Goal: Task Accomplishment & Management: Complete application form

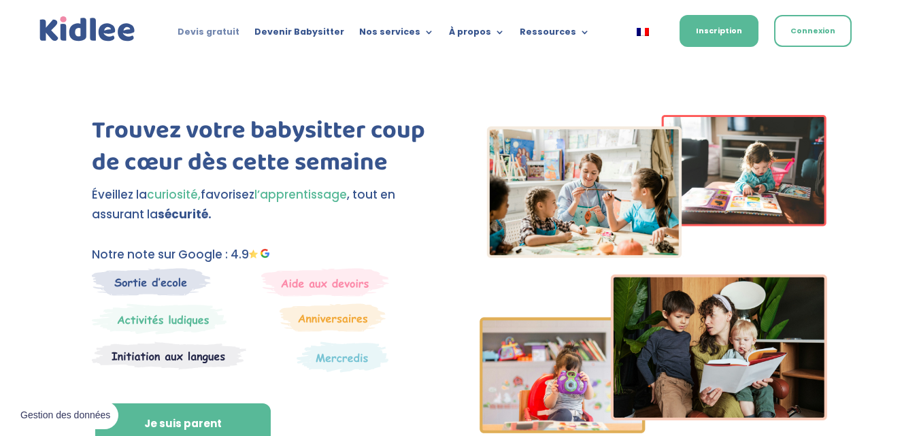
click at [213, 31] on link "Devis gratuit" at bounding box center [208, 34] width 62 height 15
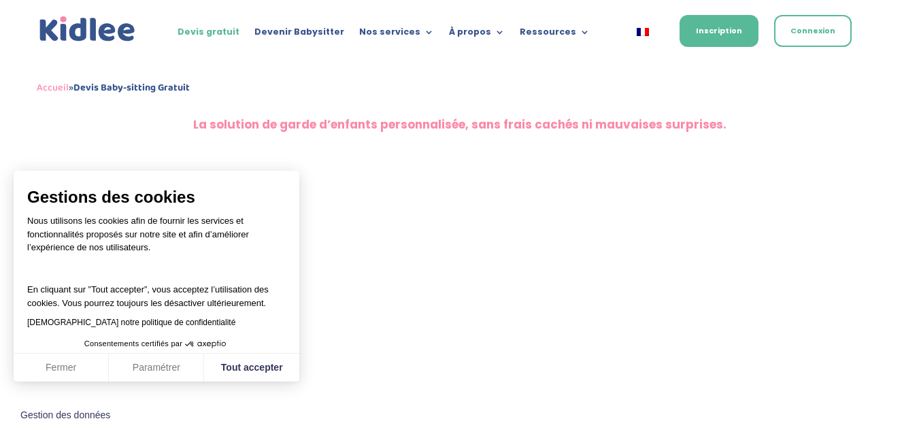
scroll to position [573, 0]
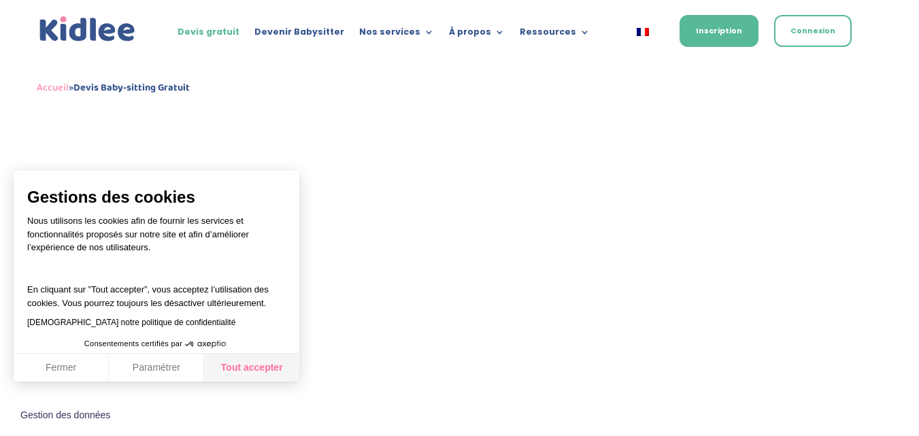
click at [224, 367] on button "Tout accepter" at bounding box center [251, 368] width 95 height 29
checkbox input "true"
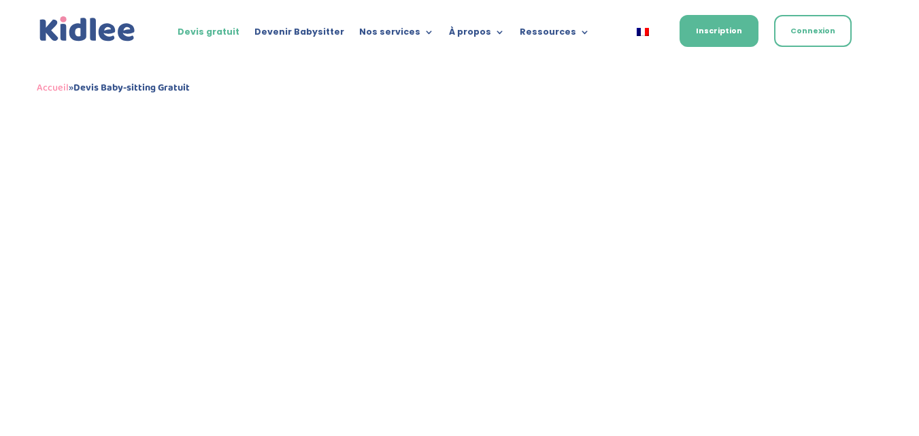
scroll to position [272, 0]
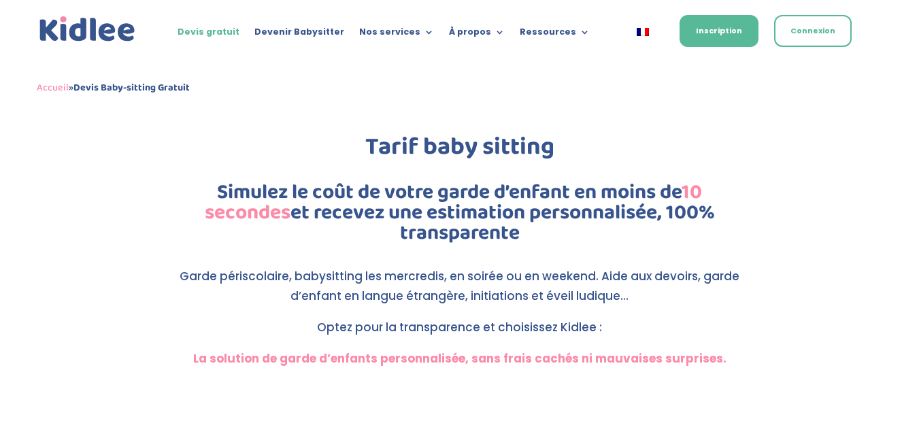
click at [409, 25] on ul "Devis gratuit Devenir Babysitter Nos services Garde ludique Aide aux devoirs La…" at bounding box center [383, 32] width 427 height 20
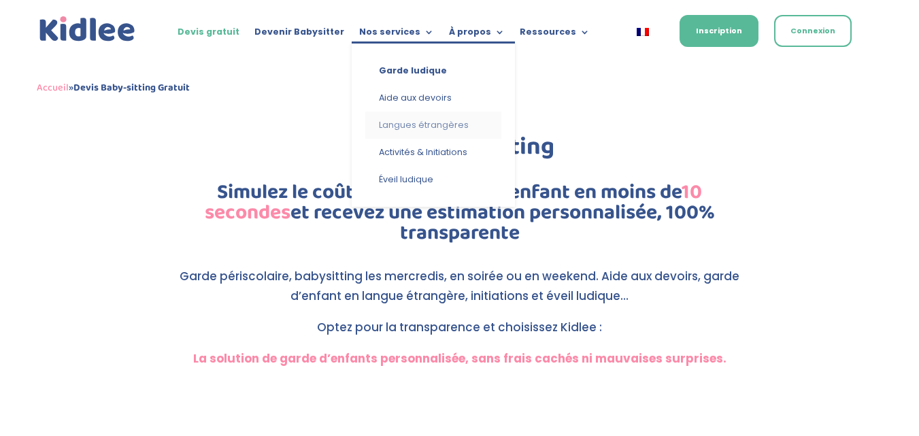
click at [419, 120] on link "Langues étrangères" at bounding box center [433, 125] width 136 height 27
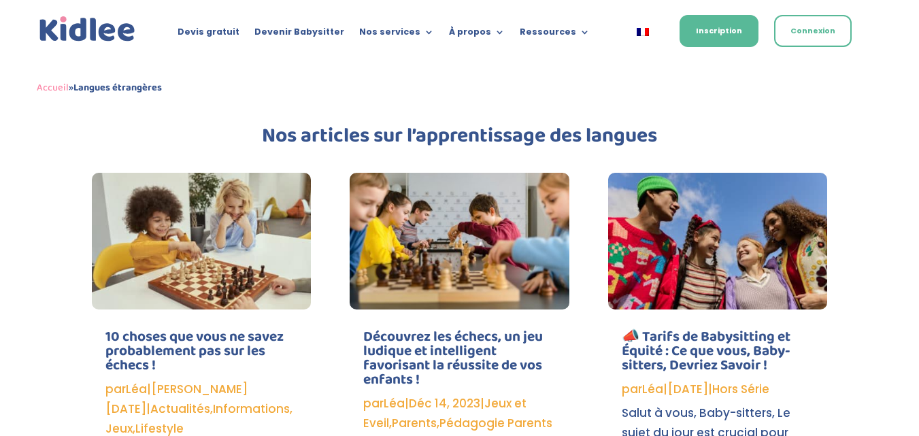
scroll to position [2341, 0]
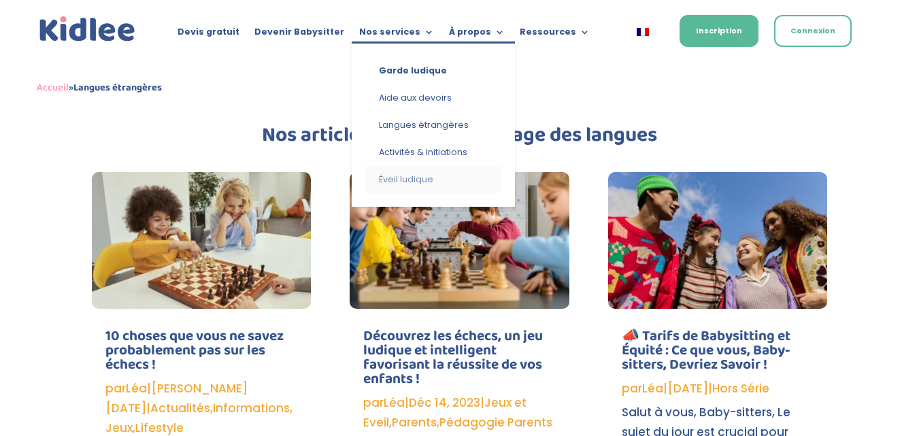
click at [403, 181] on link "Éveil ludique" at bounding box center [433, 179] width 136 height 27
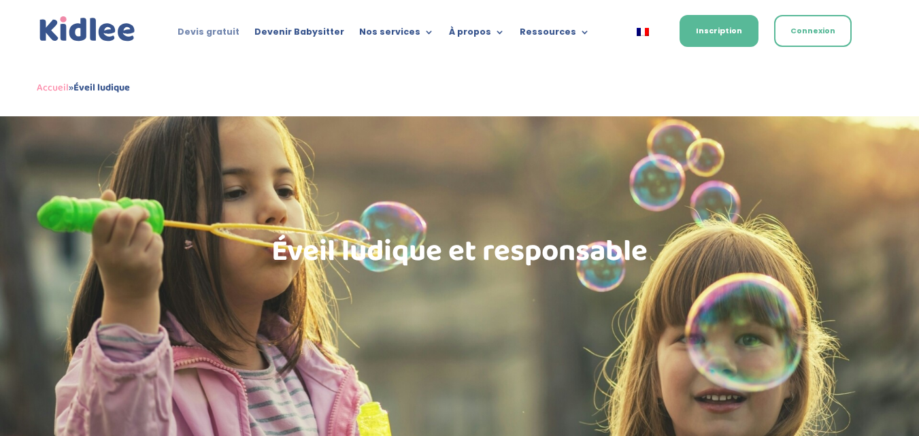
click at [214, 33] on link "Devis gratuit" at bounding box center [208, 34] width 62 height 15
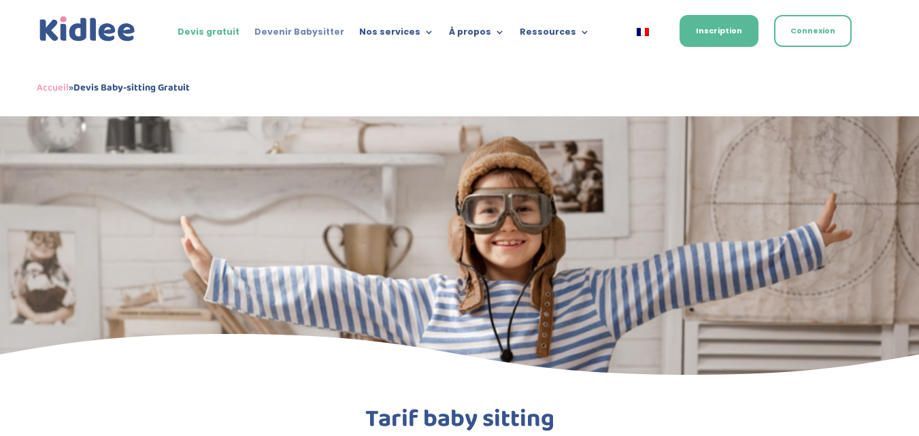
click at [305, 36] on link "Devenir Babysitter" at bounding box center [299, 34] width 90 height 15
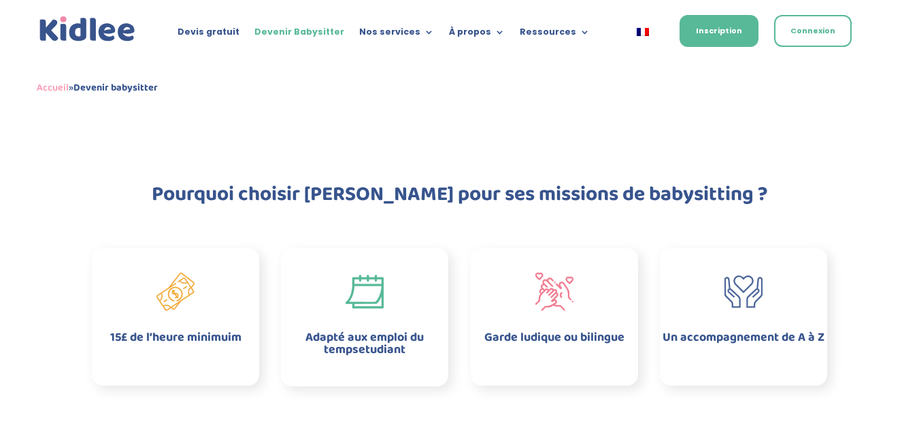
scroll to position [98, 0]
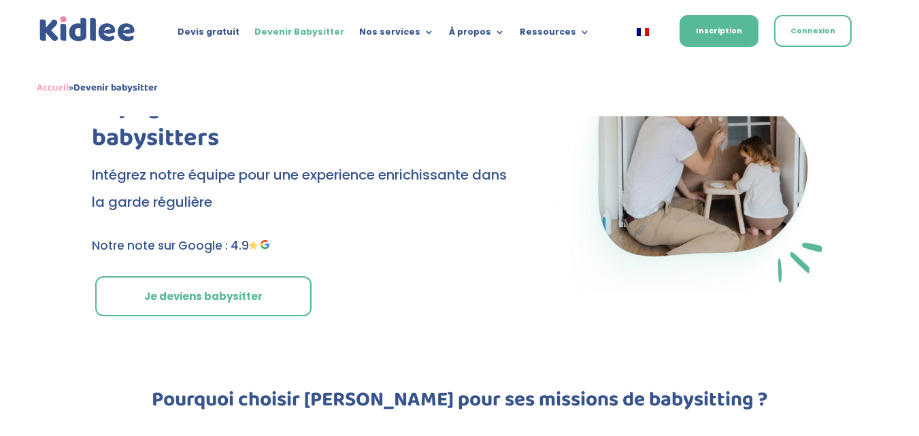
click at [226, 288] on link "Je deviens babysitter" at bounding box center [203, 296] width 216 height 41
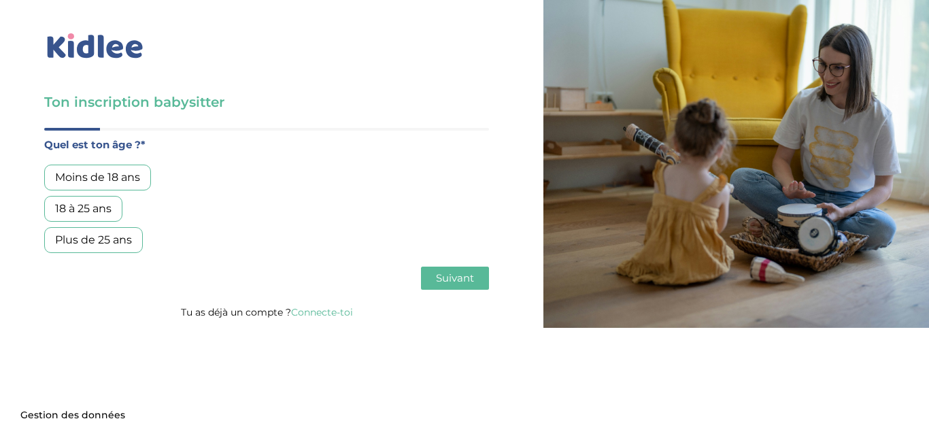
click at [102, 201] on div "18 à 25 ans" at bounding box center [83, 209] width 78 height 26
click at [454, 268] on button "Suivant" at bounding box center [455, 278] width 68 height 23
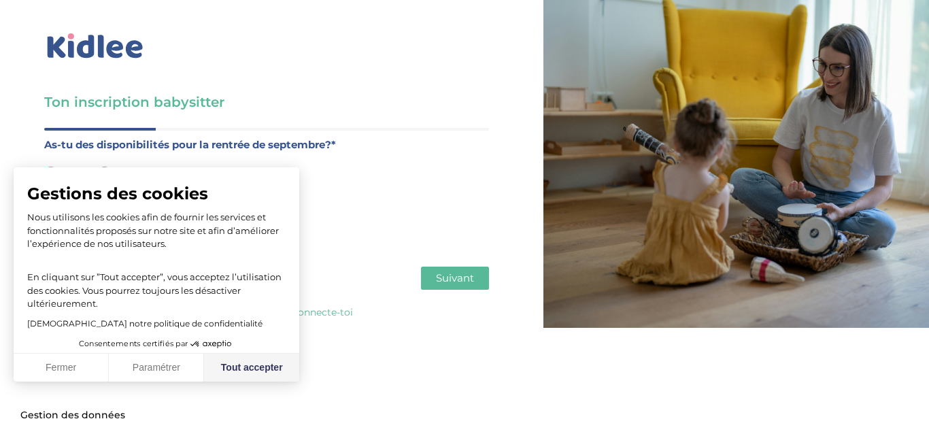
drag, startPoint x: 269, startPoint y: 367, endPoint x: 361, endPoint y: 313, distance: 106.7
click at [271, 367] on button "Tout accepter" at bounding box center [251, 368] width 95 height 29
click at [462, 275] on span "Suivant" at bounding box center [455, 277] width 38 height 13
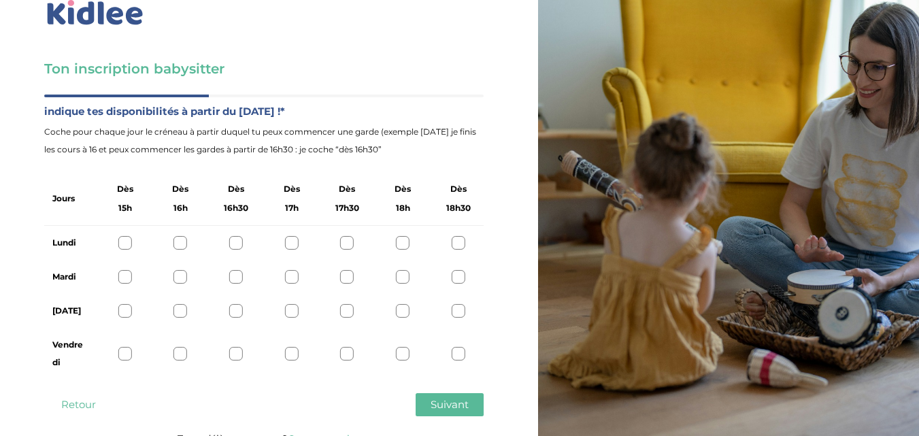
scroll to position [52, 0]
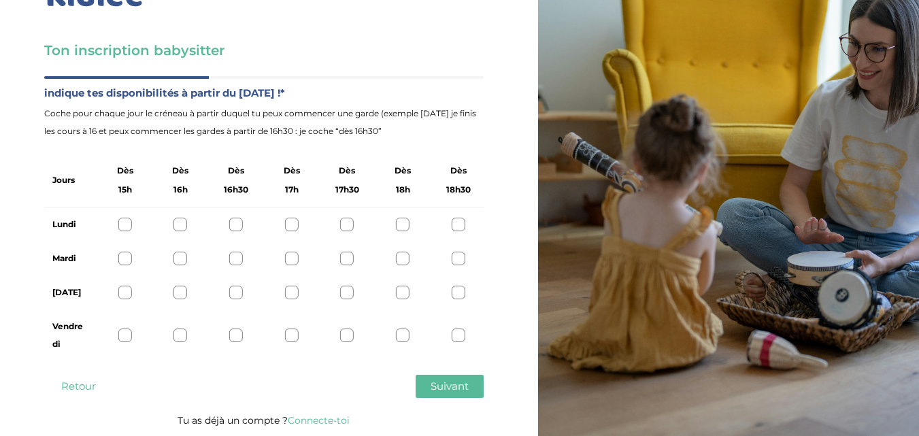
click at [238, 223] on div at bounding box center [236, 225] width 14 height 14
click at [233, 266] on div "Mardi" at bounding box center [263, 258] width 439 height 34
click at [232, 261] on div at bounding box center [236, 259] width 14 height 14
drag, startPoint x: 237, startPoint y: 284, endPoint x: 237, endPoint y: 298, distance: 13.6
click at [237, 294] on div "[DATE]" at bounding box center [263, 292] width 439 height 34
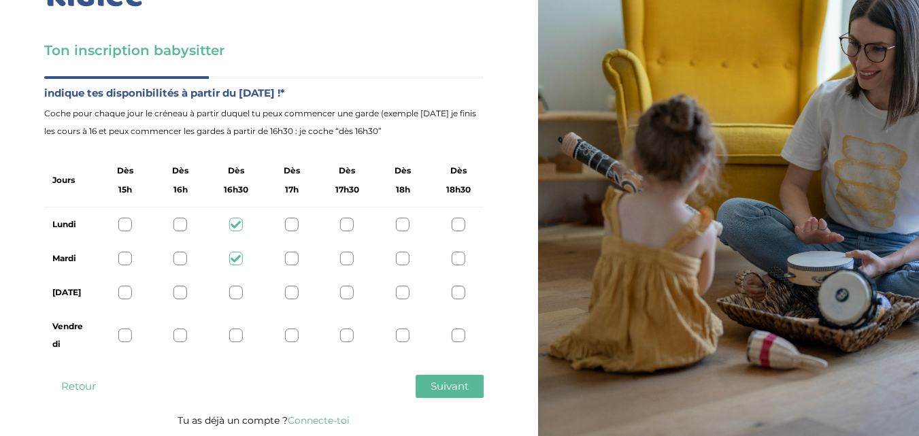
click at [237, 297] on div at bounding box center [236, 293] width 14 height 14
click at [239, 335] on div at bounding box center [236, 335] width 14 height 14
click at [464, 386] on span "Suivant" at bounding box center [449, 385] width 38 height 13
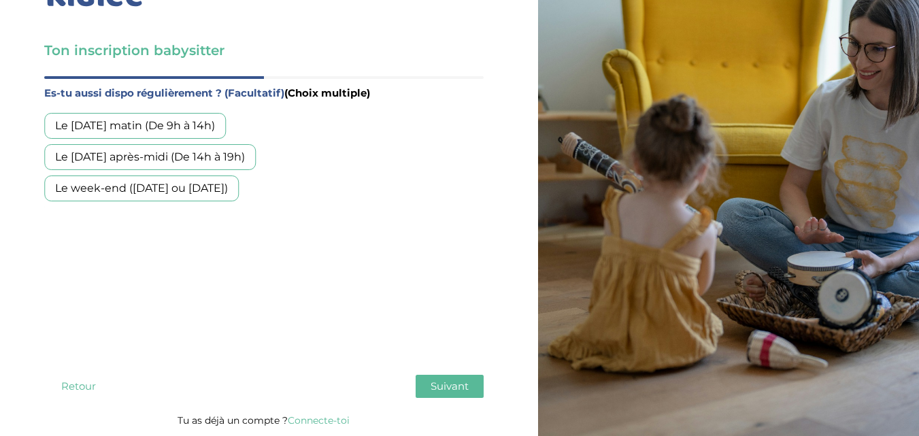
click at [152, 156] on div "Le [DATE] après-midi (De 14h à 19h)" at bounding box center [149, 157] width 211 height 26
click at [454, 388] on span "Suivant" at bounding box center [449, 385] width 38 height 13
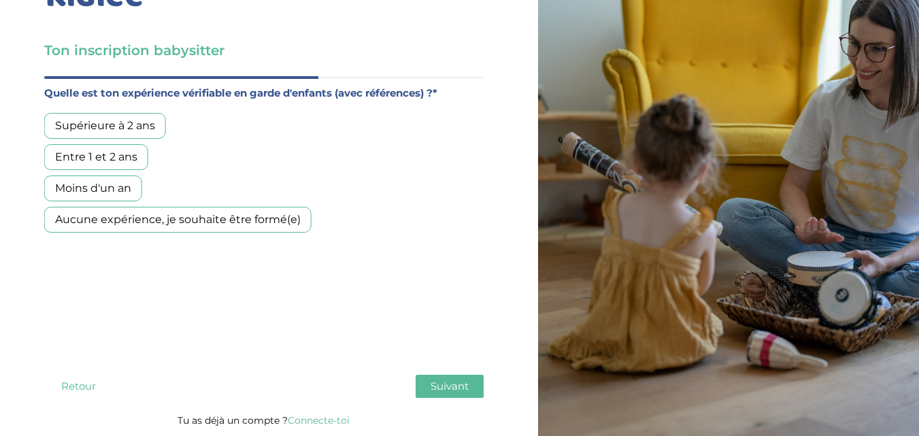
click at [97, 160] on div "Entre 1 et 2 ans" at bounding box center [96, 157] width 104 height 26
click at [461, 377] on button "Suivant" at bounding box center [450, 386] width 68 height 23
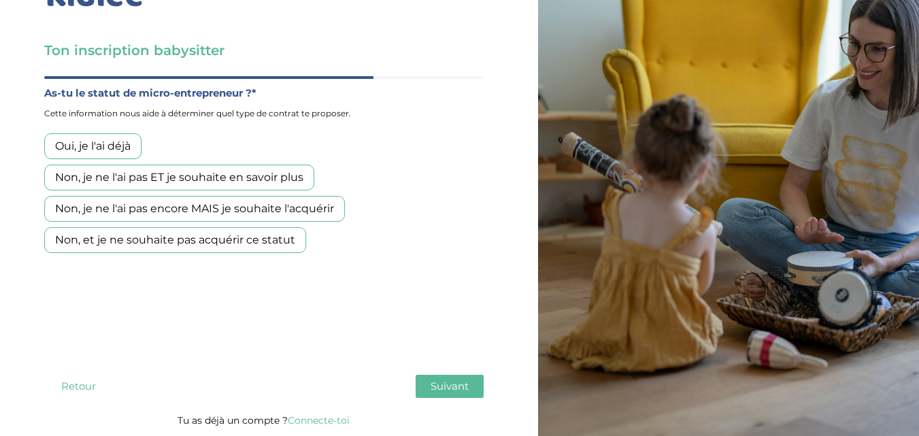
click at [122, 245] on div "Non, et je ne souhaite pas acquérir ce statut" at bounding box center [175, 240] width 262 height 26
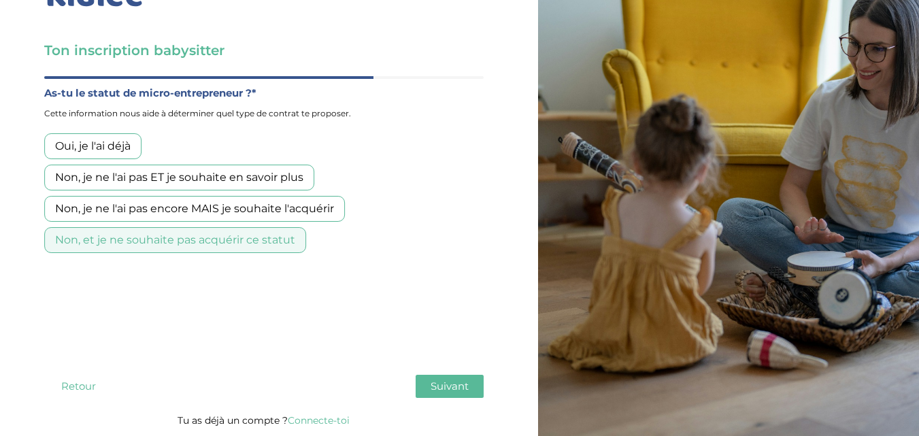
click at [492, 396] on div "Ton inscription babysitter Merci de vérifier que tous les champs sont remplis a…" at bounding box center [264, 192] width 548 height 488
click at [472, 394] on button "Suivant" at bounding box center [450, 386] width 68 height 23
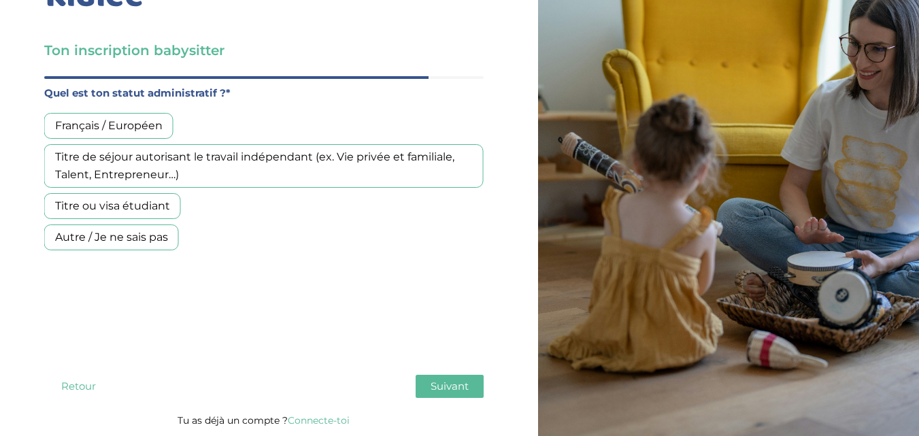
click at [114, 118] on div "Français / Européen" at bounding box center [108, 126] width 129 height 26
click at [451, 381] on span "Suivant" at bounding box center [449, 385] width 38 height 13
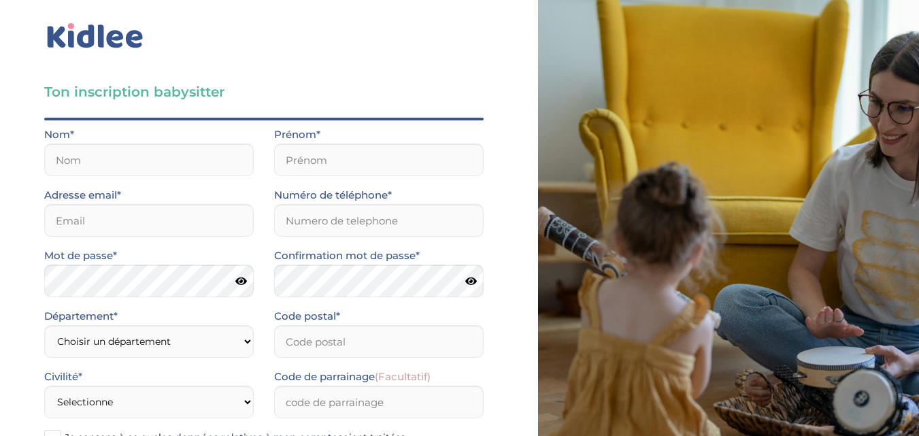
scroll to position [0, 0]
